Goal: Browse casually

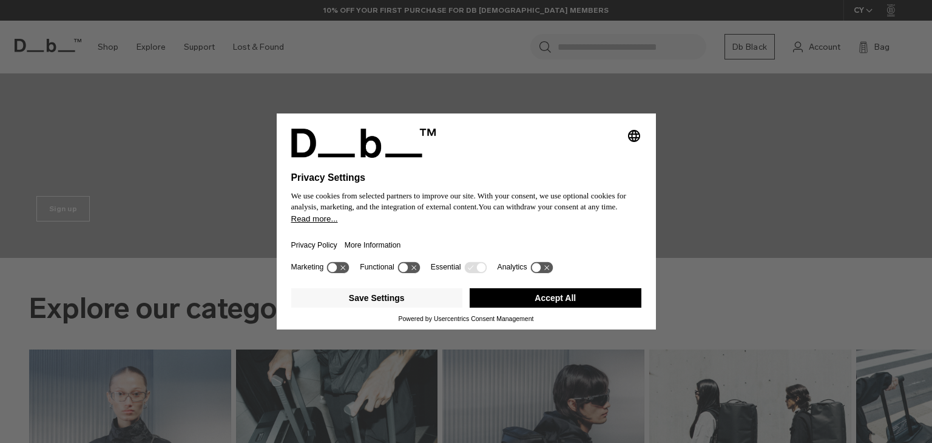
click at [493, 295] on button "Accept All" at bounding box center [556, 297] width 172 height 19
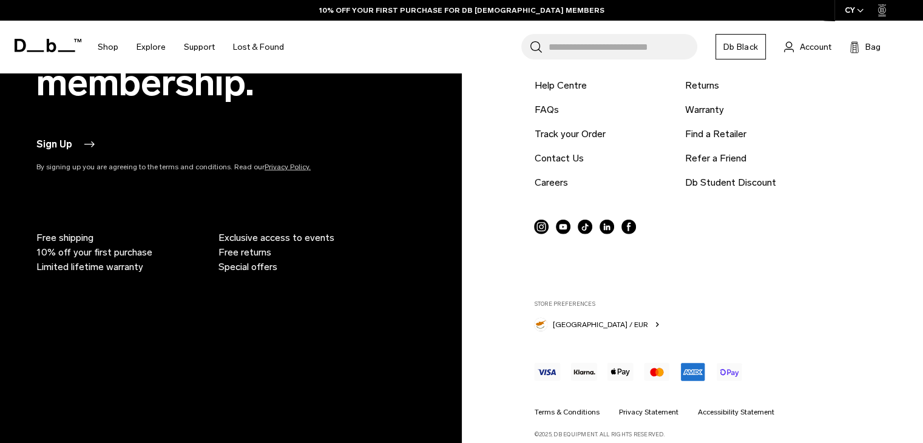
scroll to position [3138, 0]
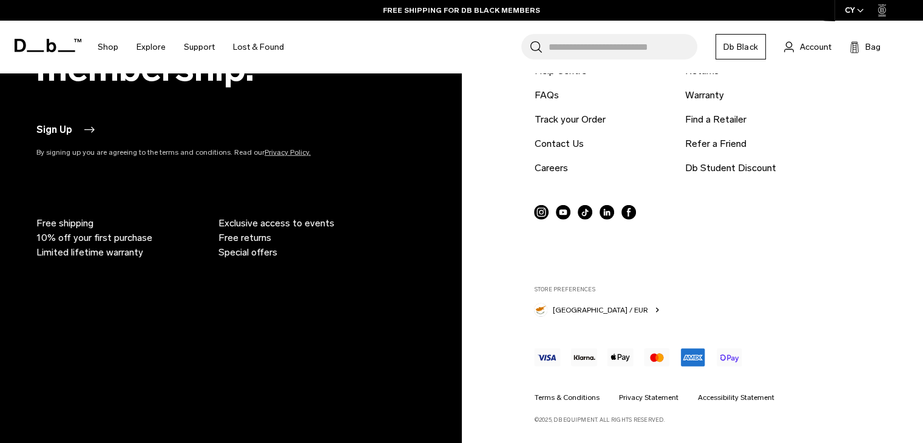
scroll to position [3138, 0]
